Goal: Information Seeking & Learning: Learn about a topic

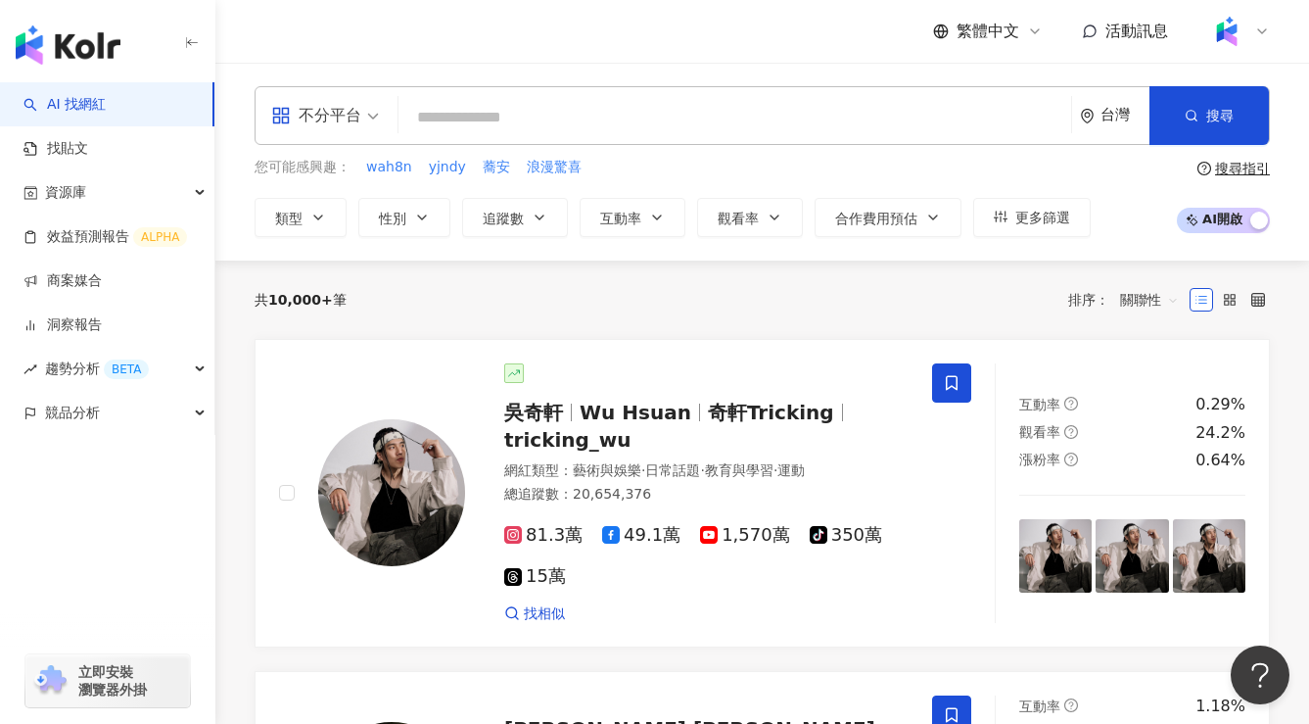
click at [359, 119] on div "不分平台" at bounding box center [316, 115] width 90 height 31
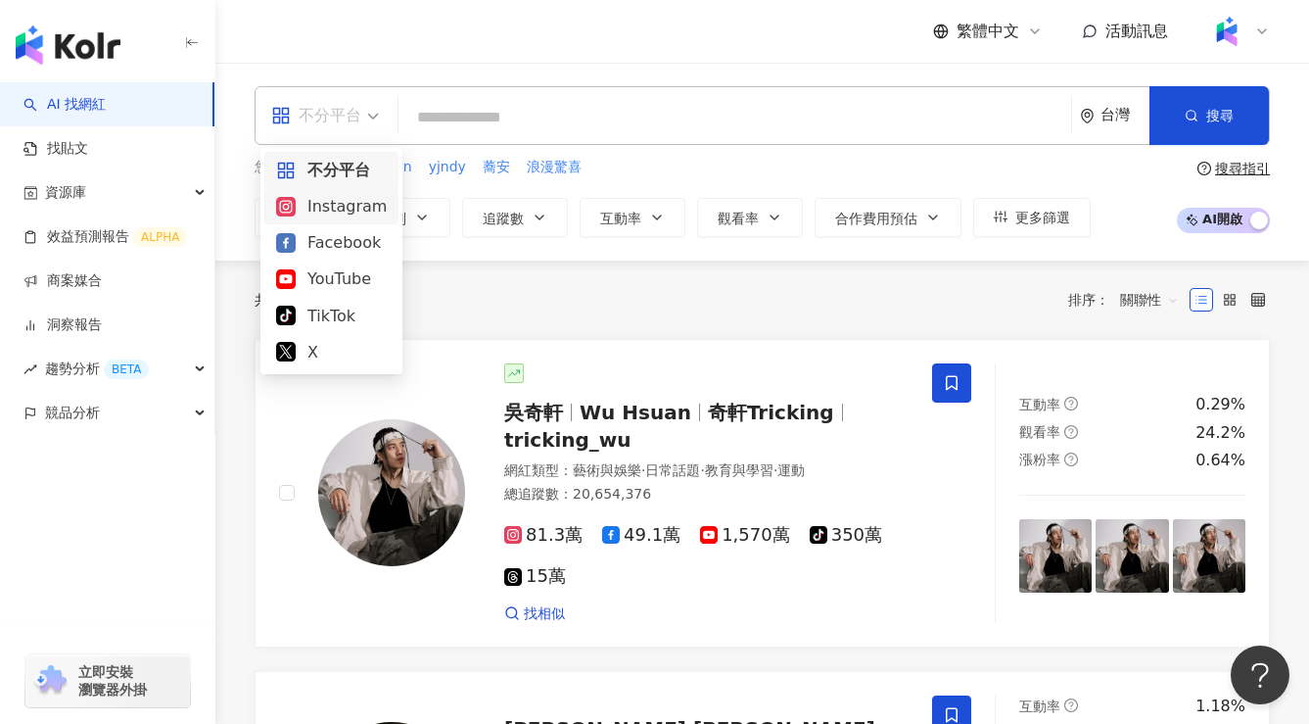
click at [346, 198] on div "Instagram" at bounding box center [331, 206] width 111 height 24
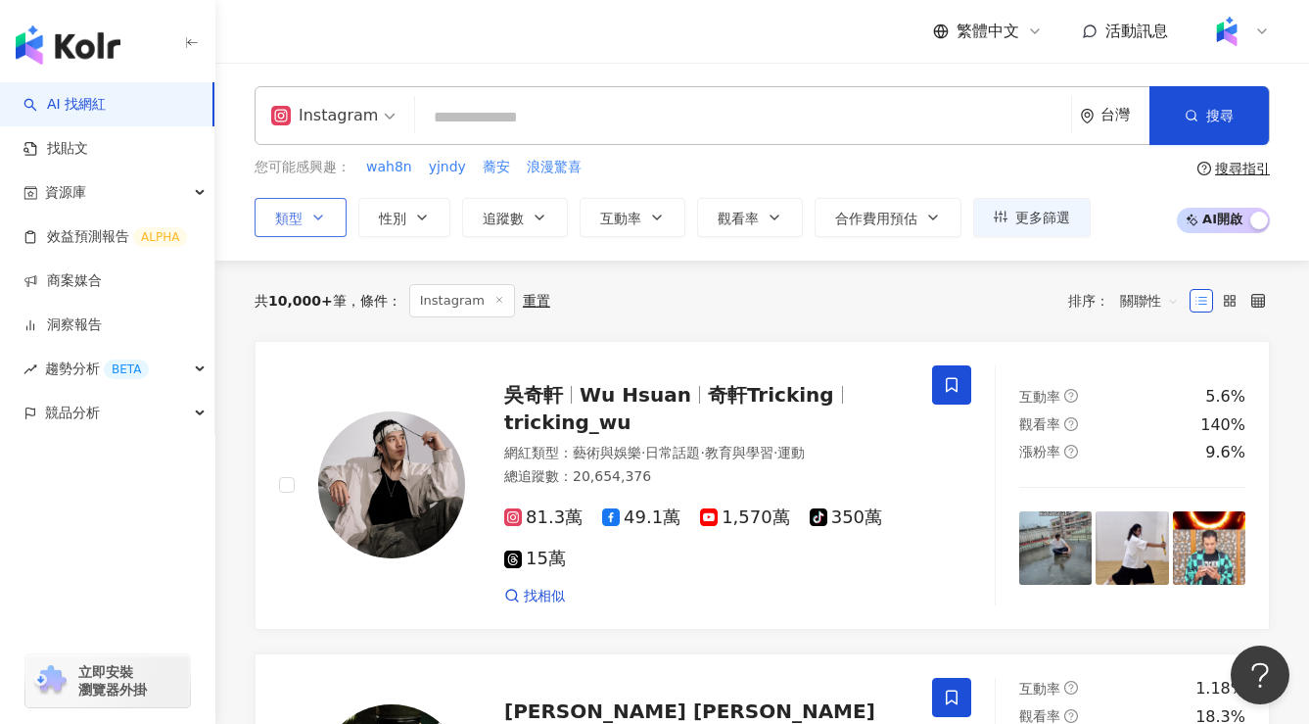
click at [323, 223] on icon "button" at bounding box center [318, 218] width 16 height 16
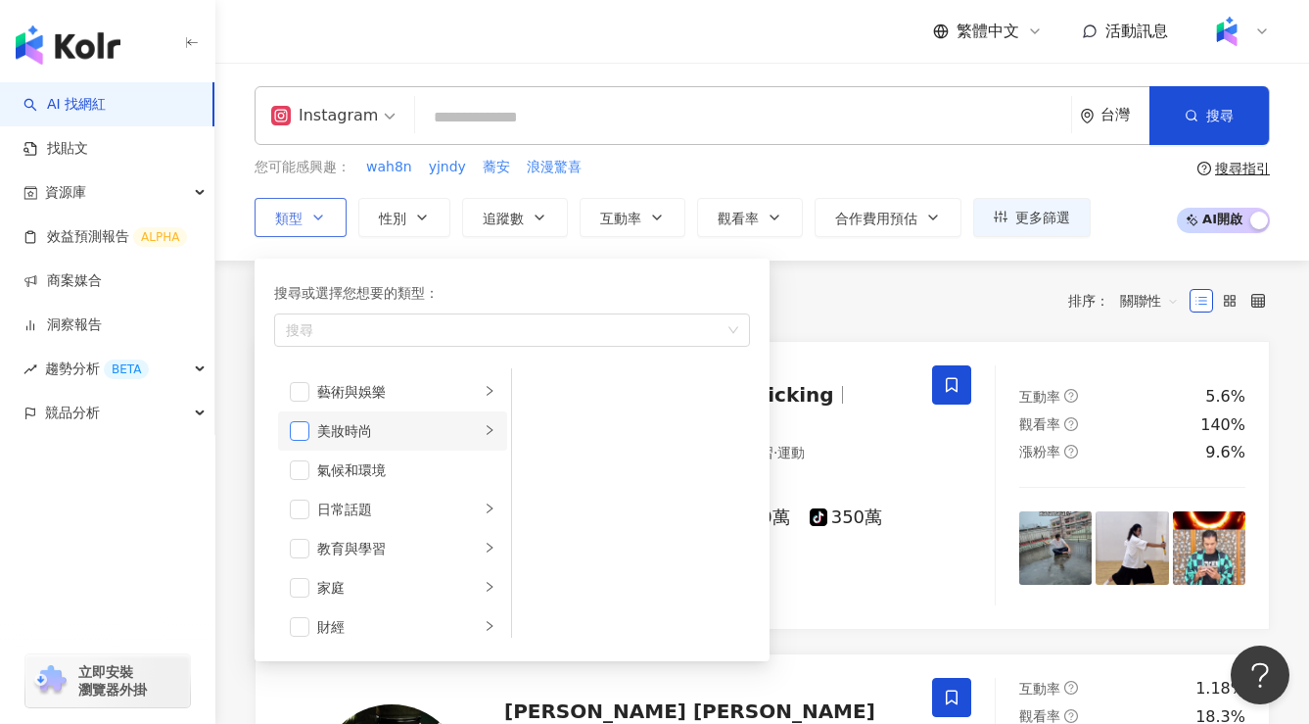
click at [301, 425] on span "button" at bounding box center [300, 431] width 20 height 20
click at [485, 426] on icon "right" at bounding box center [490, 430] width 12 height 12
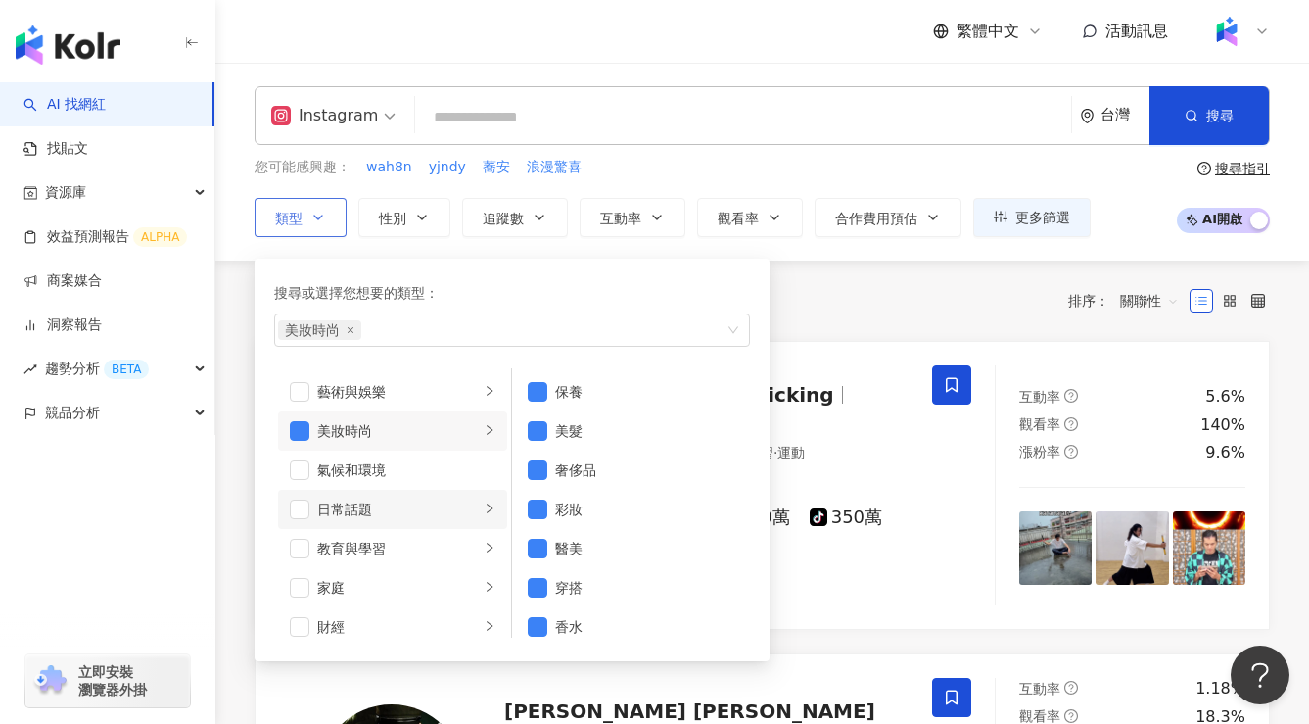
click at [429, 510] on div "日常話題" at bounding box center [398, 509] width 163 height 22
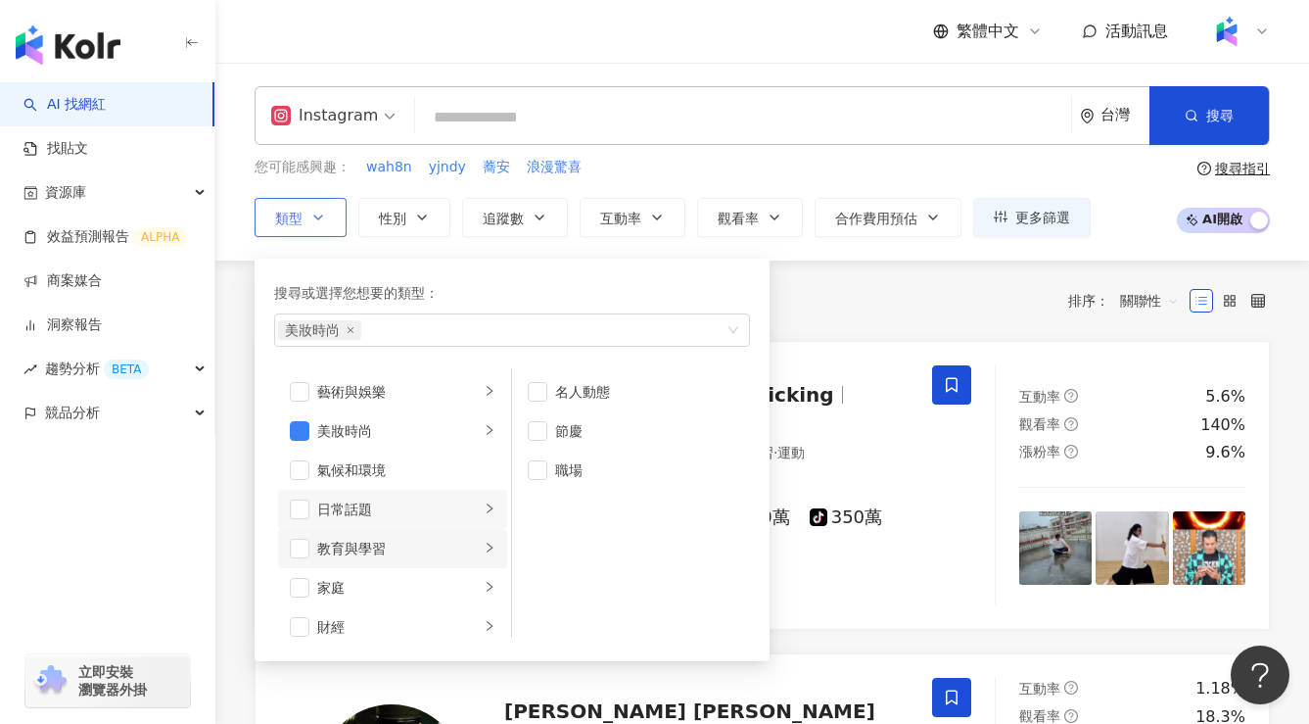
click at [426, 547] on div "教育與學習" at bounding box center [398, 549] width 163 height 22
click at [420, 590] on div "家庭" at bounding box center [398, 588] width 163 height 22
click at [424, 616] on div "財經" at bounding box center [398, 627] width 163 height 22
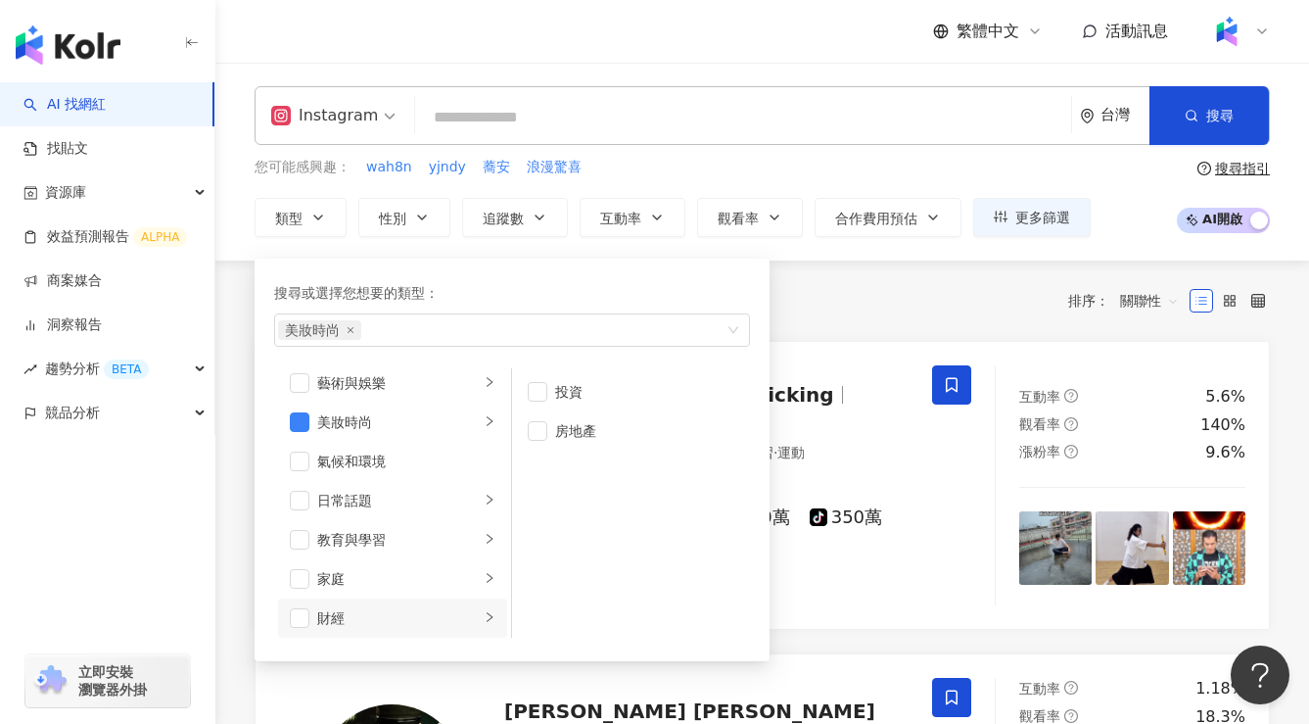
click at [918, 301] on div "共 10,000+ 筆 條件 ： Instagram 重置 排序： 關聯性" at bounding box center [762, 300] width 1015 height 33
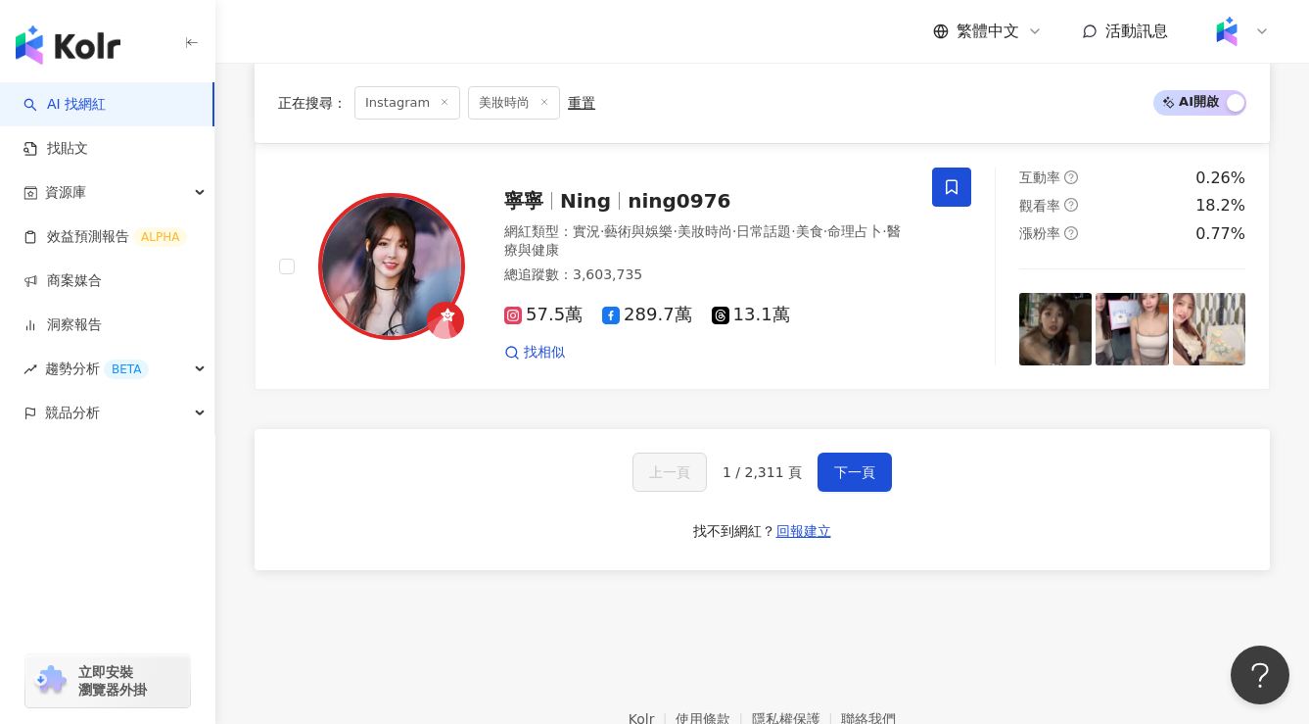
scroll to position [3511, 0]
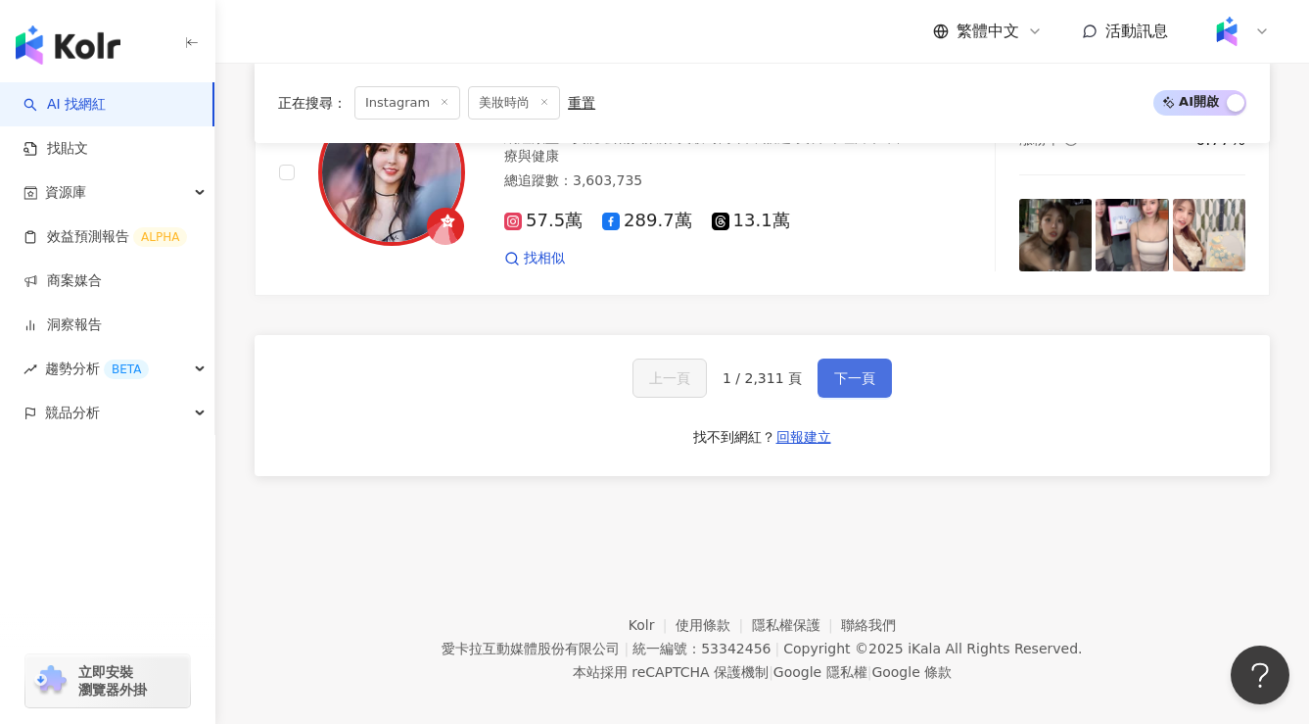
click at [859, 376] on button "下一頁" at bounding box center [855, 377] width 74 height 39
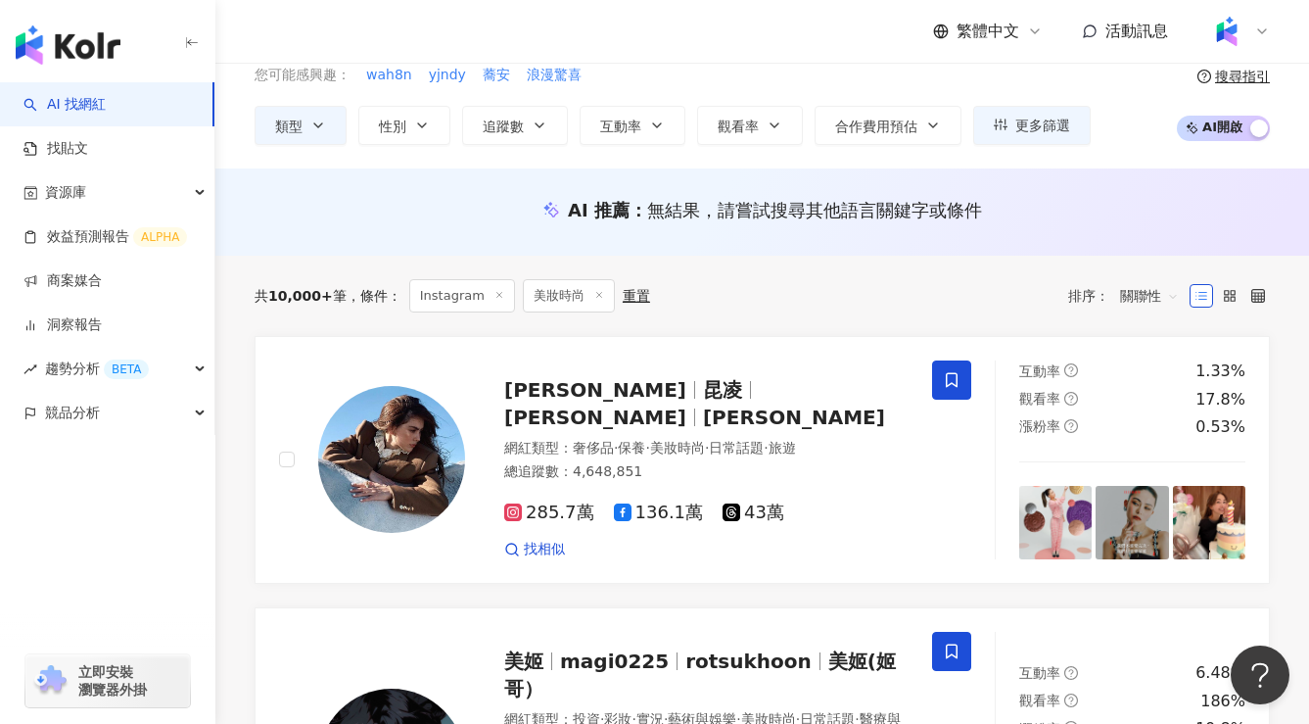
scroll to position [4, 0]
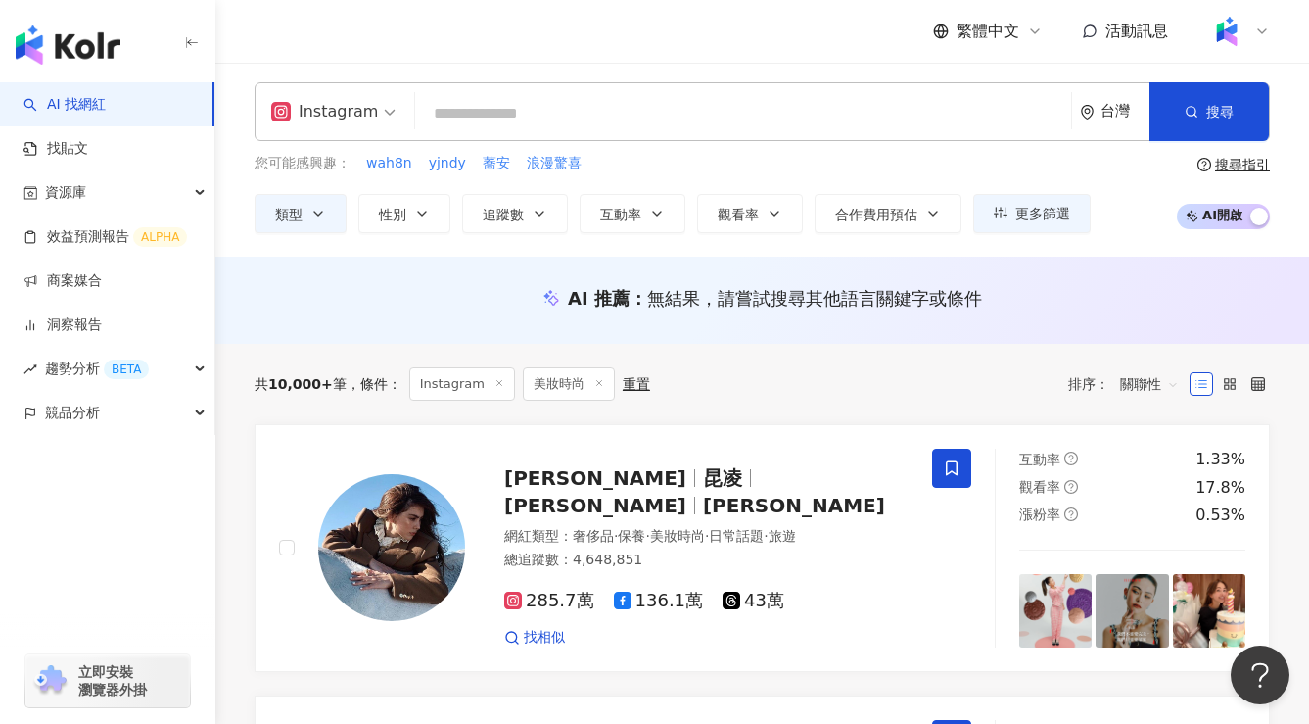
click at [668, 119] on input "search" at bounding box center [743, 113] width 640 height 37
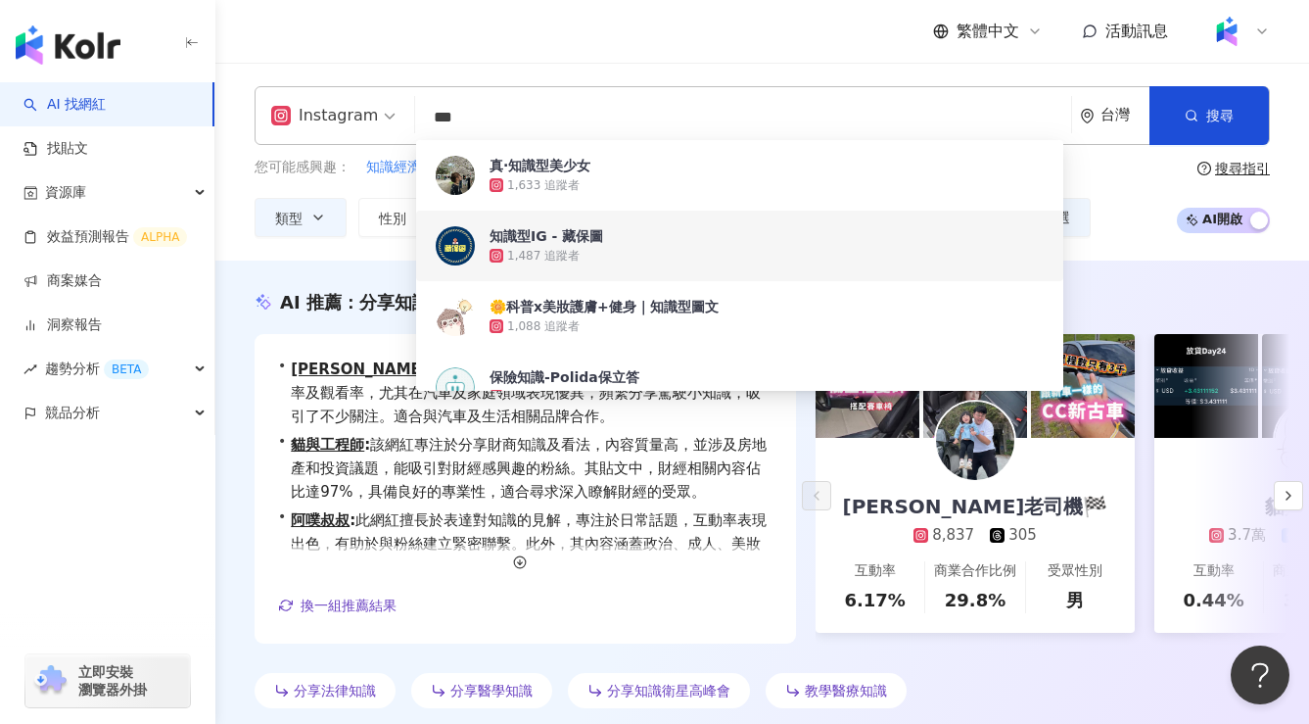
click at [1141, 187] on div "您可能感興趣： 知識經濟 知識管理 [PERSON_NAME]博識 知識影響力 智識 類型 性別 追蹤數 互動率 觀看率 合作費用預估 更多篩選 搜尋指引 A…" at bounding box center [762, 197] width 1015 height 80
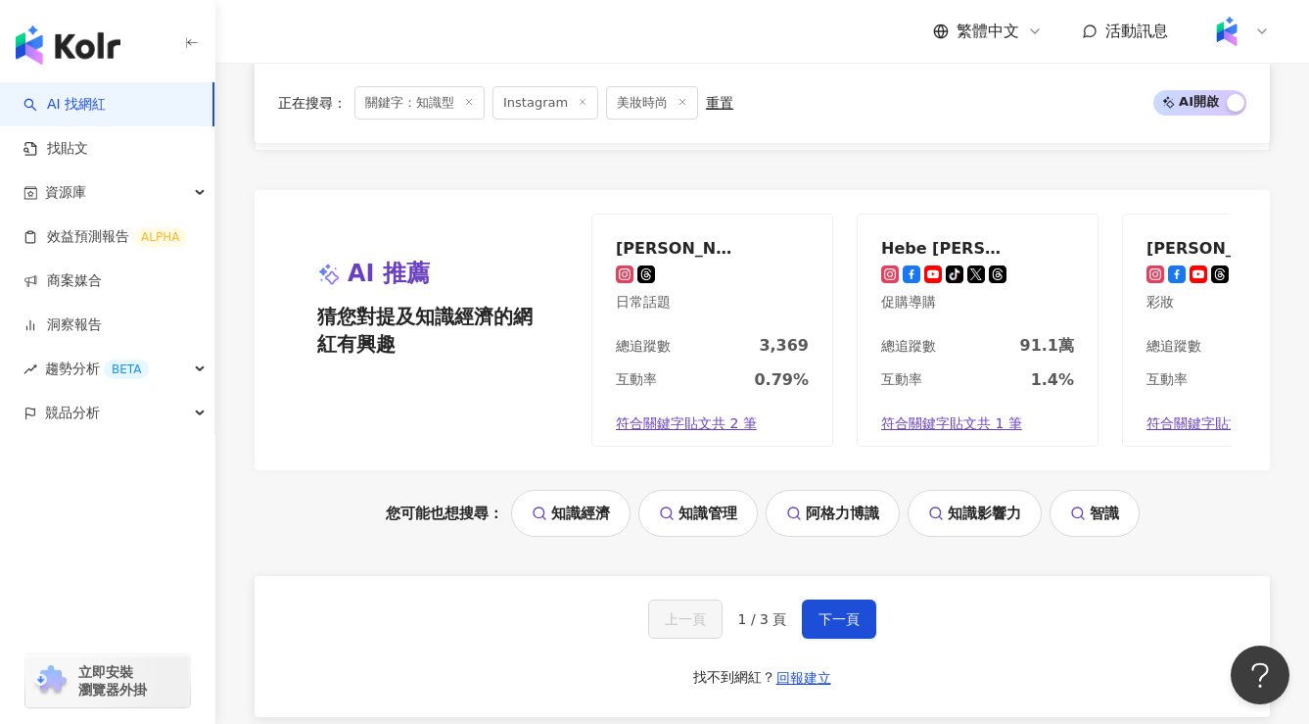
scroll to position [4087, 0]
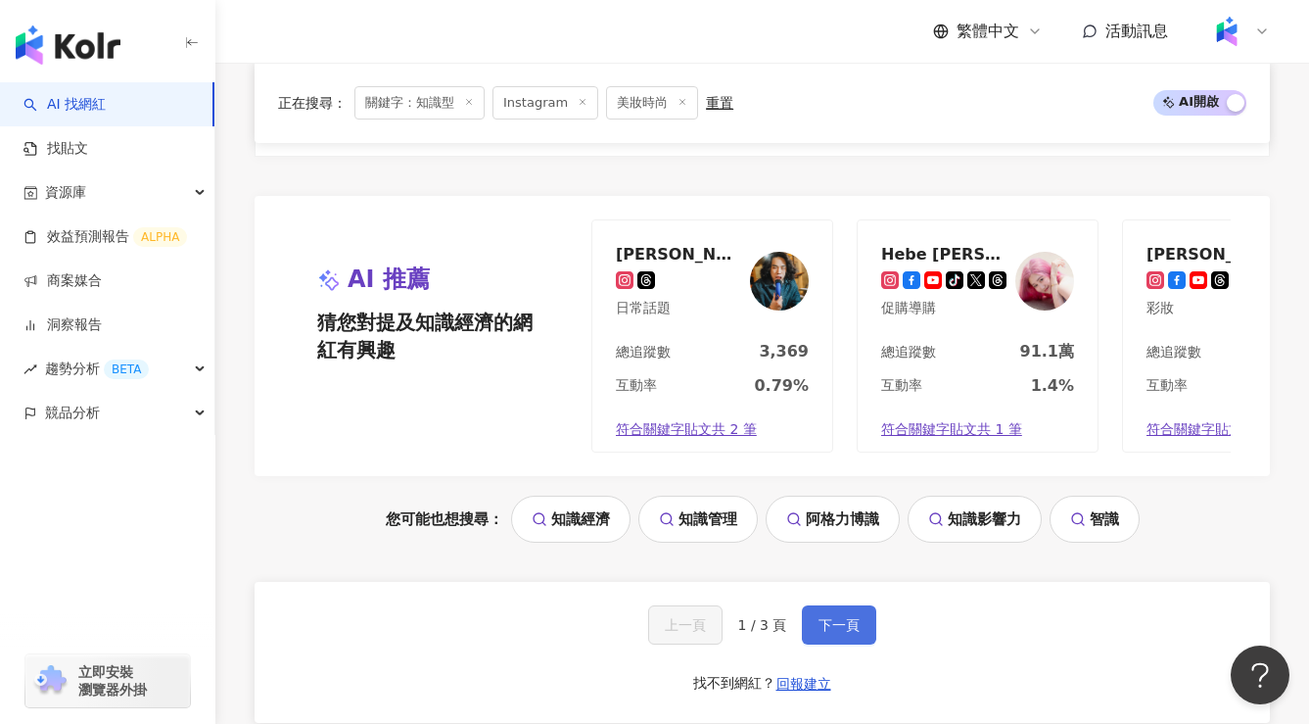
click at [837, 605] on button "下一頁" at bounding box center [839, 624] width 74 height 39
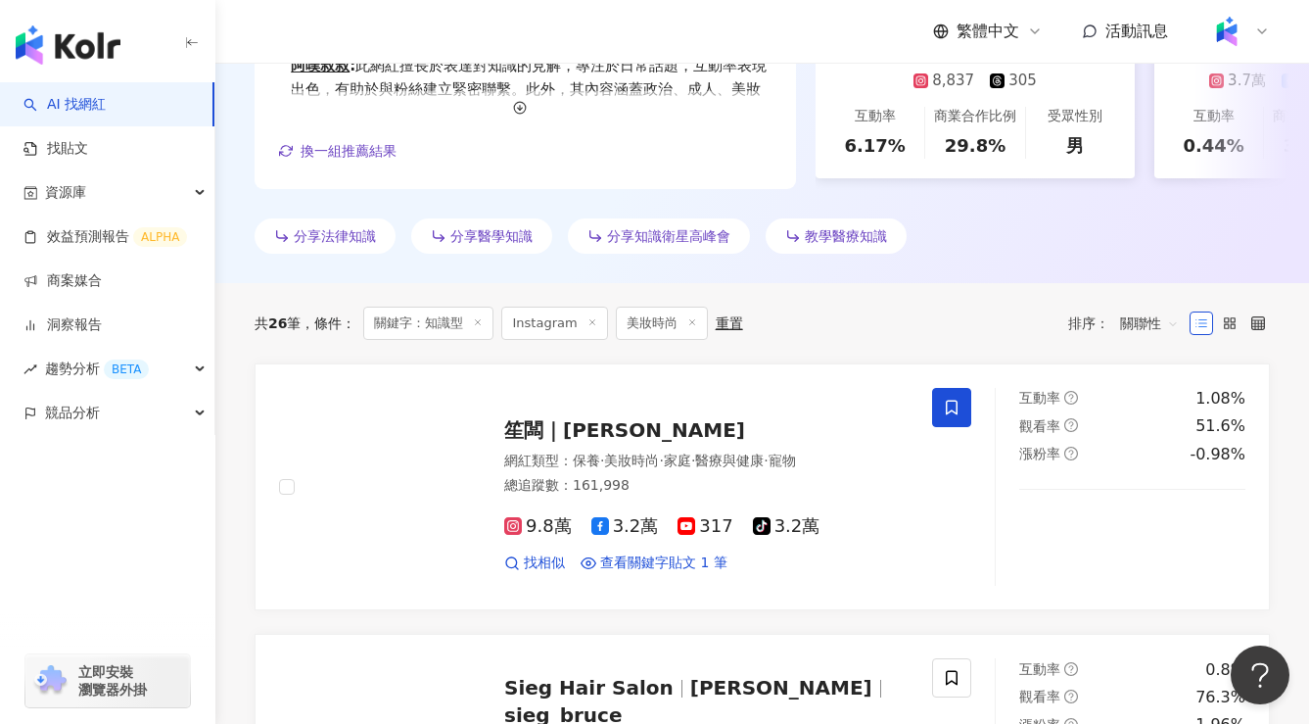
scroll to position [0, 0]
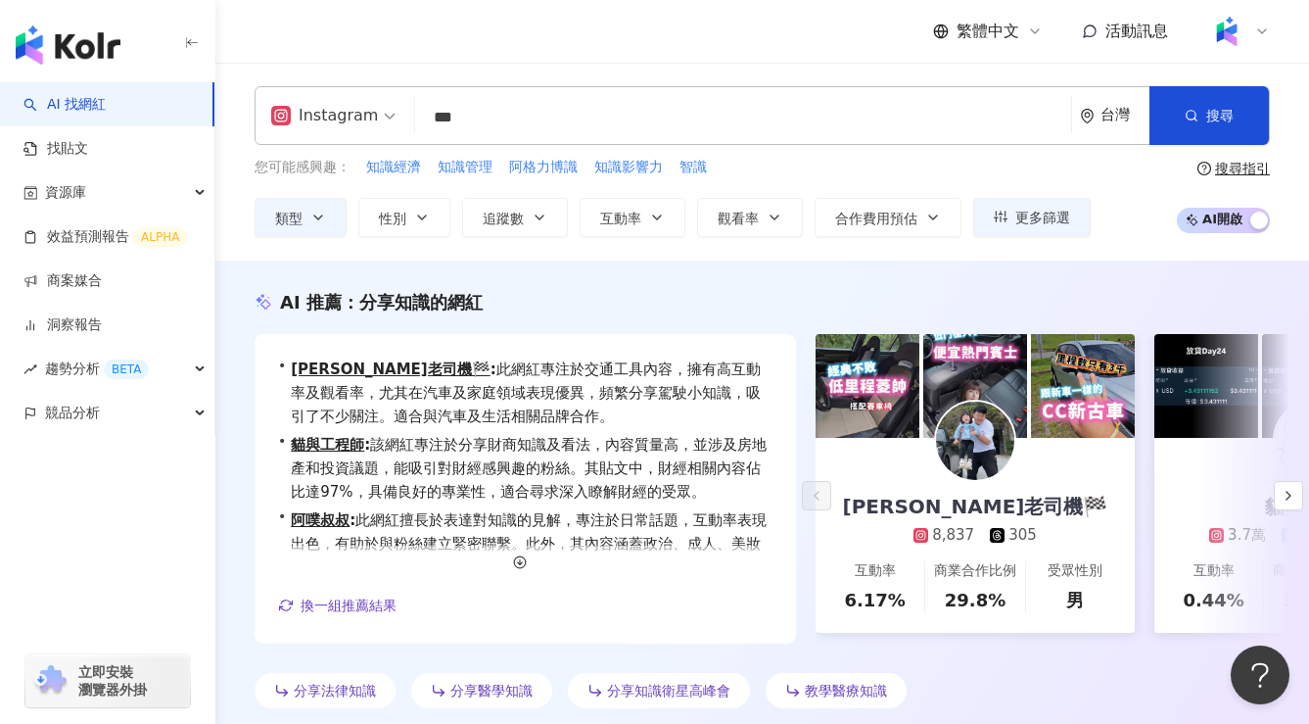
click at [597, 123] on input "***" at bounding box center [743, 117] width 640 height 37
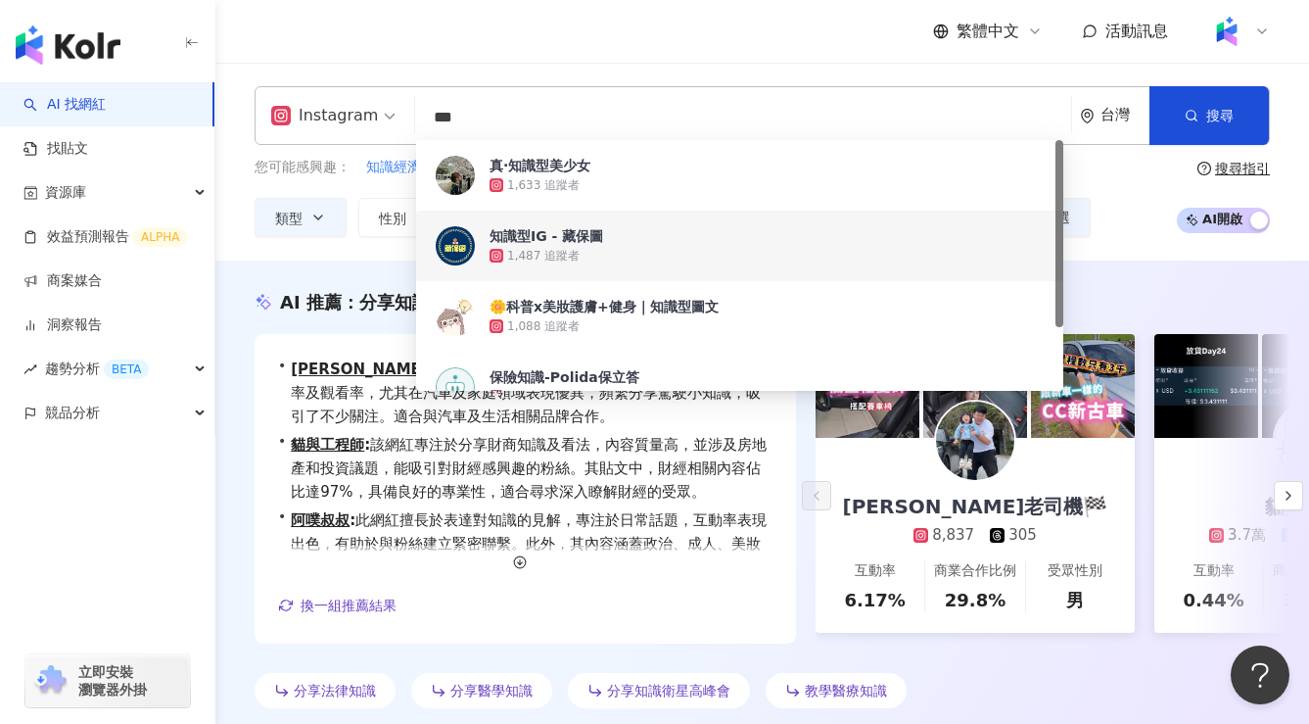
click at [597, 123] on input "***" at bounding box center [743, 117] width 640 height 37
paste input "*"
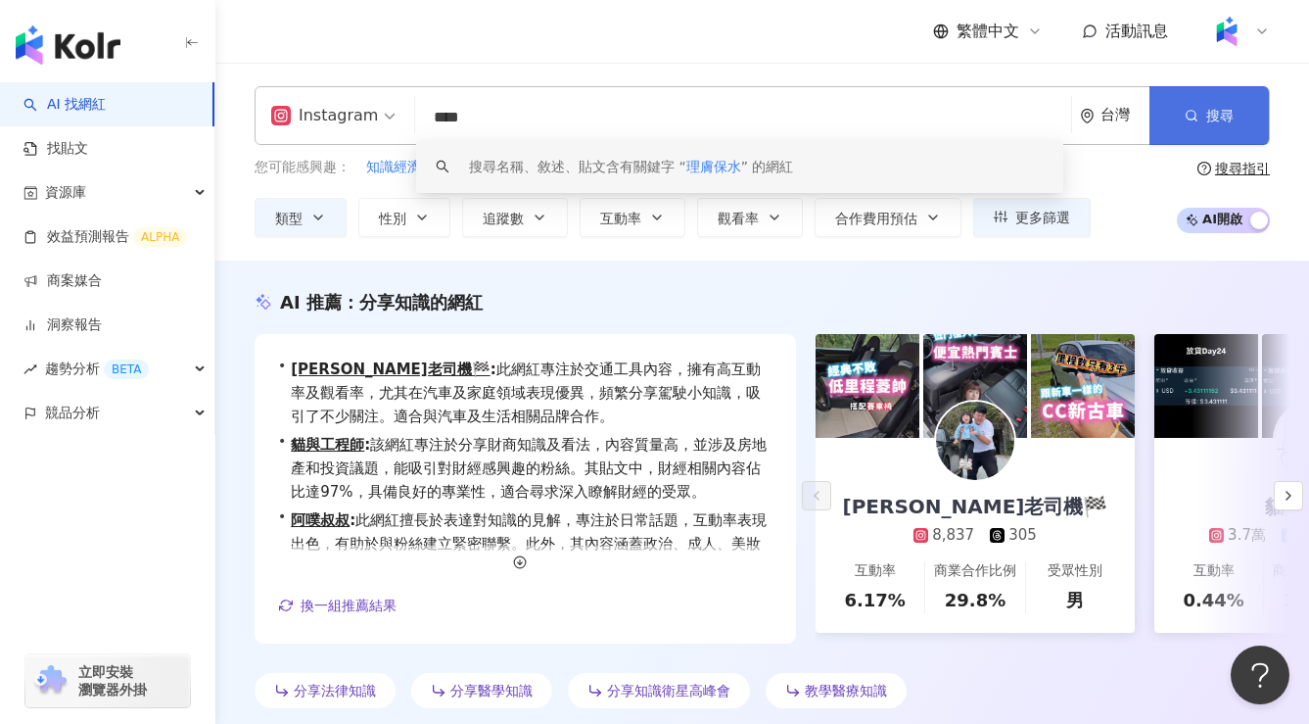
click at [1185, 120] on icon "button" at bounding box center [1192, 116] width 14 height 14
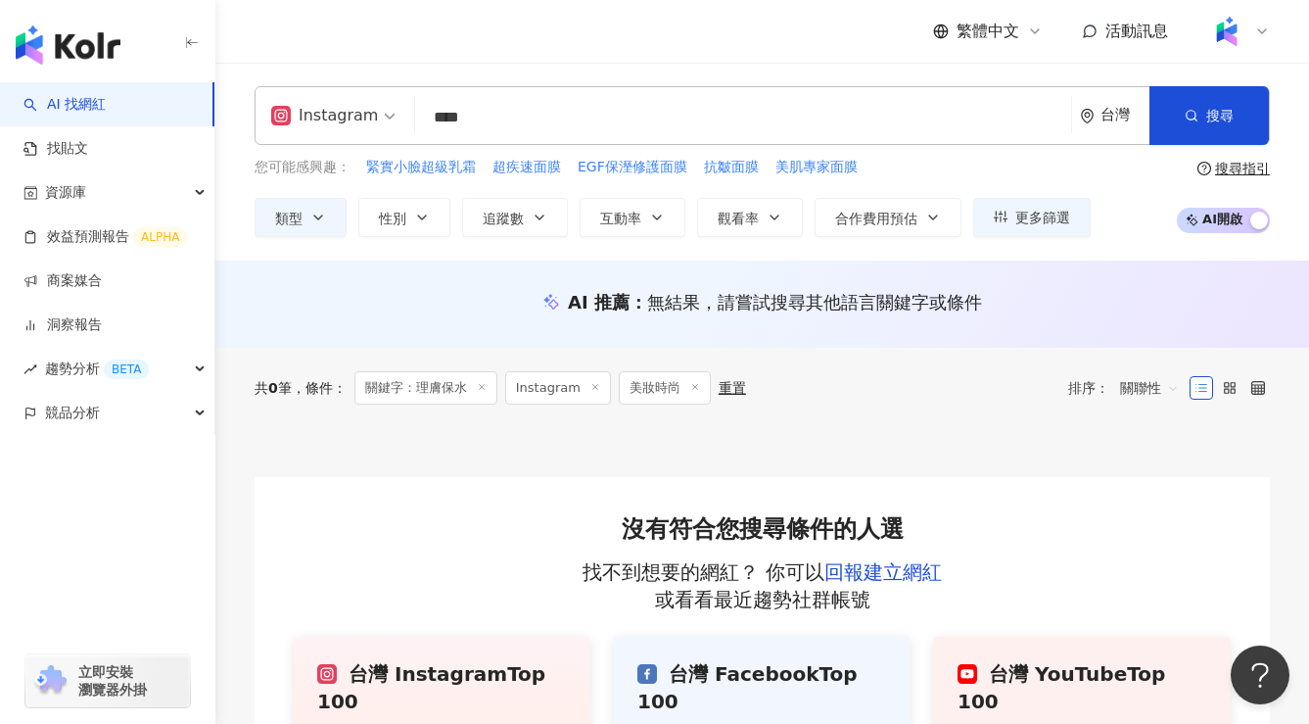
click at [483, 114] on input "****" at bounding box center [743, 117] width 640 height 37
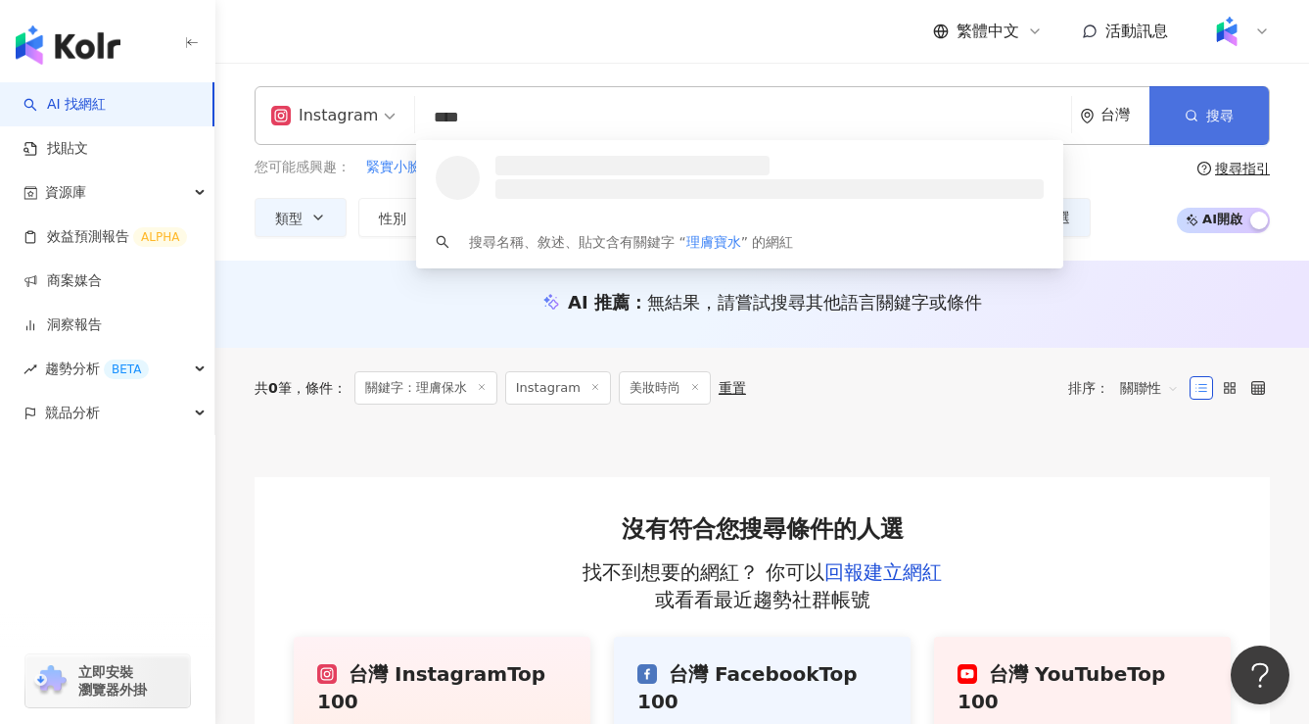
type input "****"
click at [1196, 118] on icon "button" at bounding box center [1192, 116] width 14 height 14
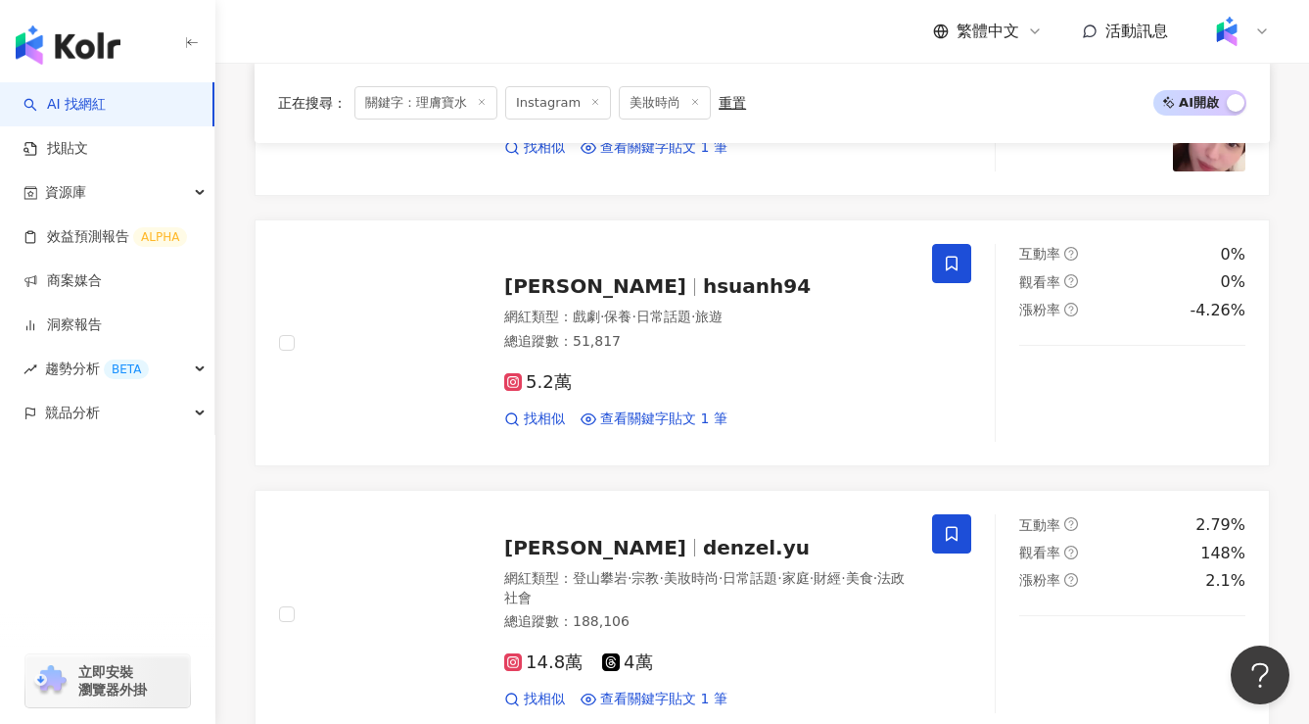
scroll to position [2467, 0]
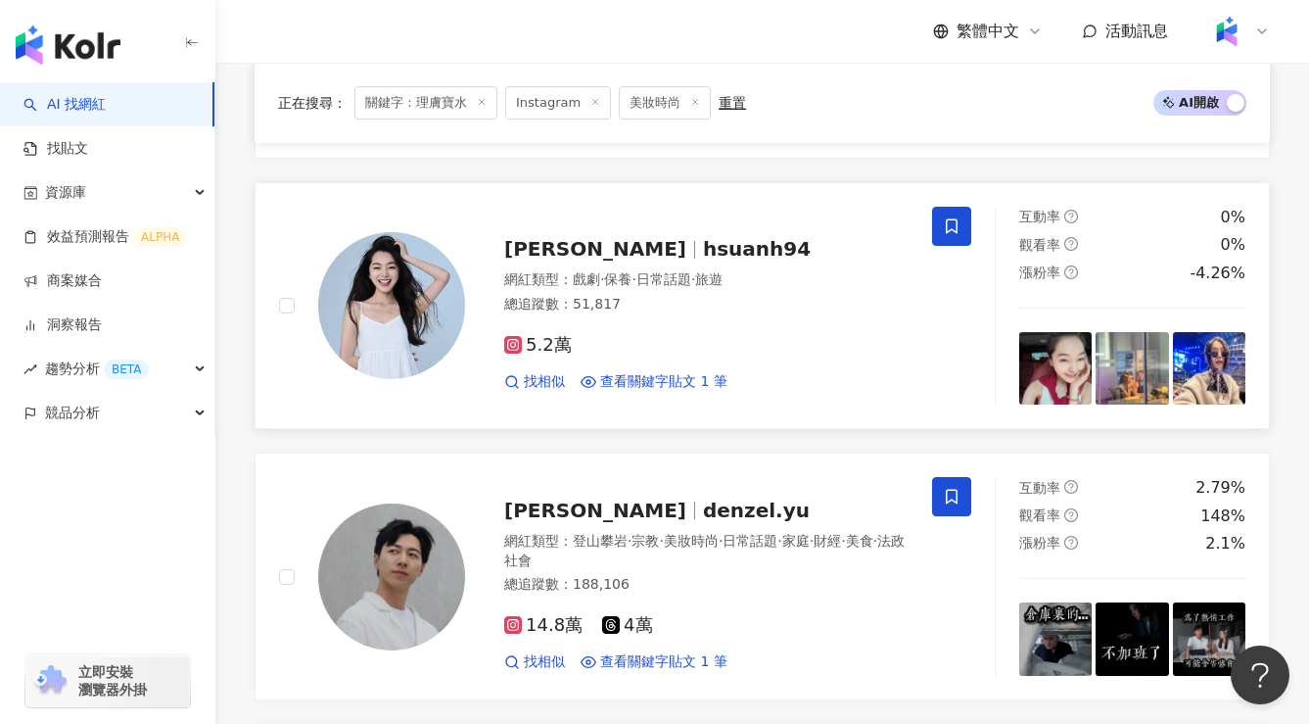
click at [703, 237] on span "hsuanh94" at bounding box center [757, 248] width 108 height 23
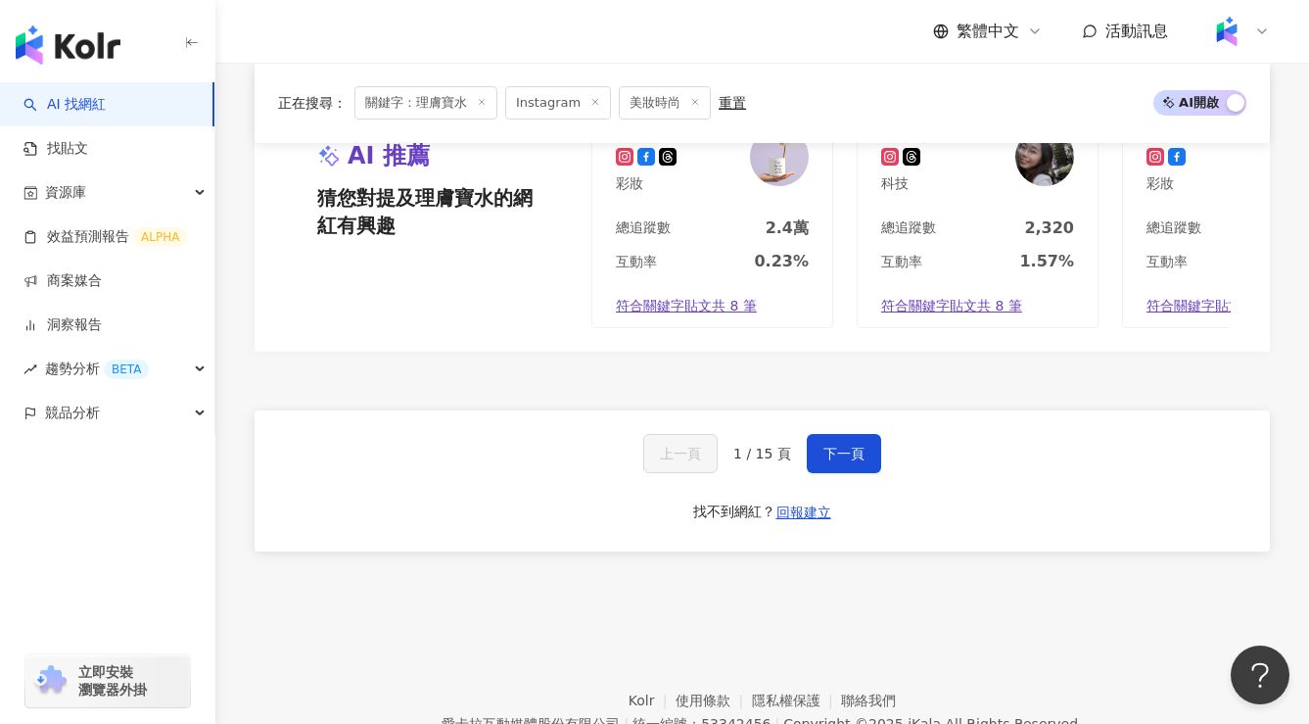
scroll to position [3712, 0]
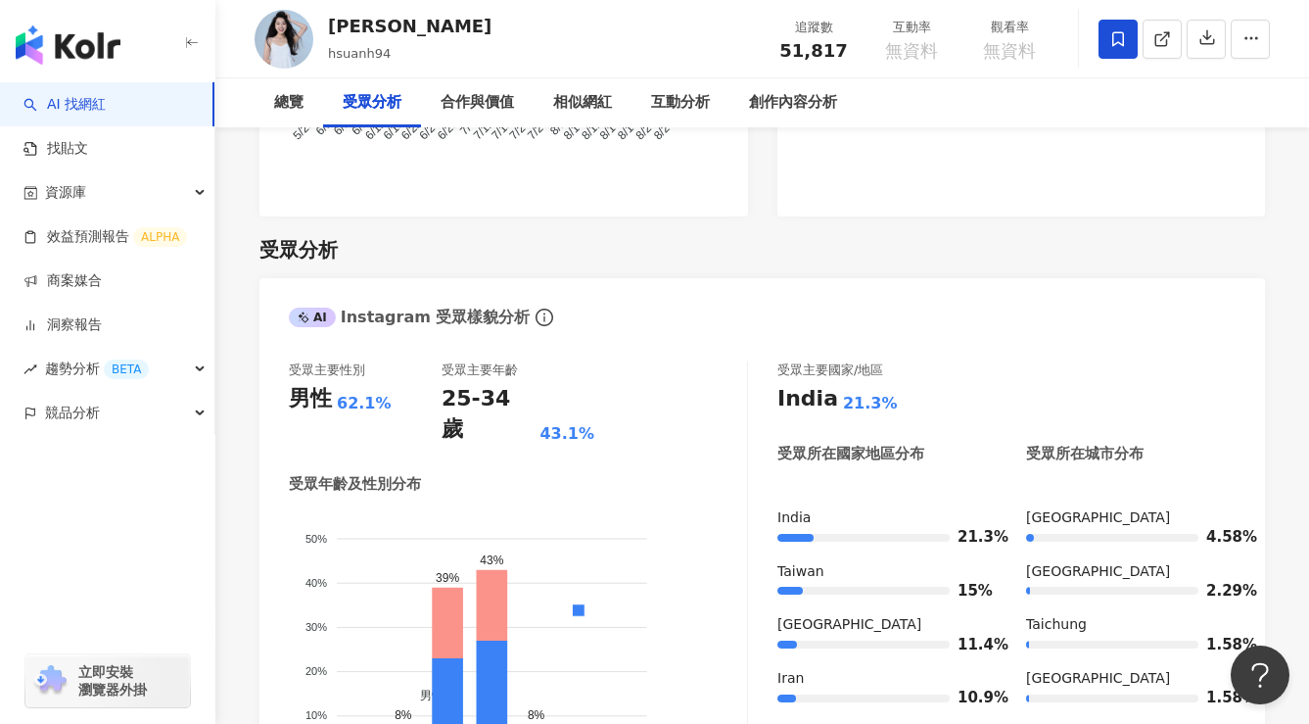
scroll to position [1775, 0]
